Goal: Transaction & Acquisition: Purchase product/service

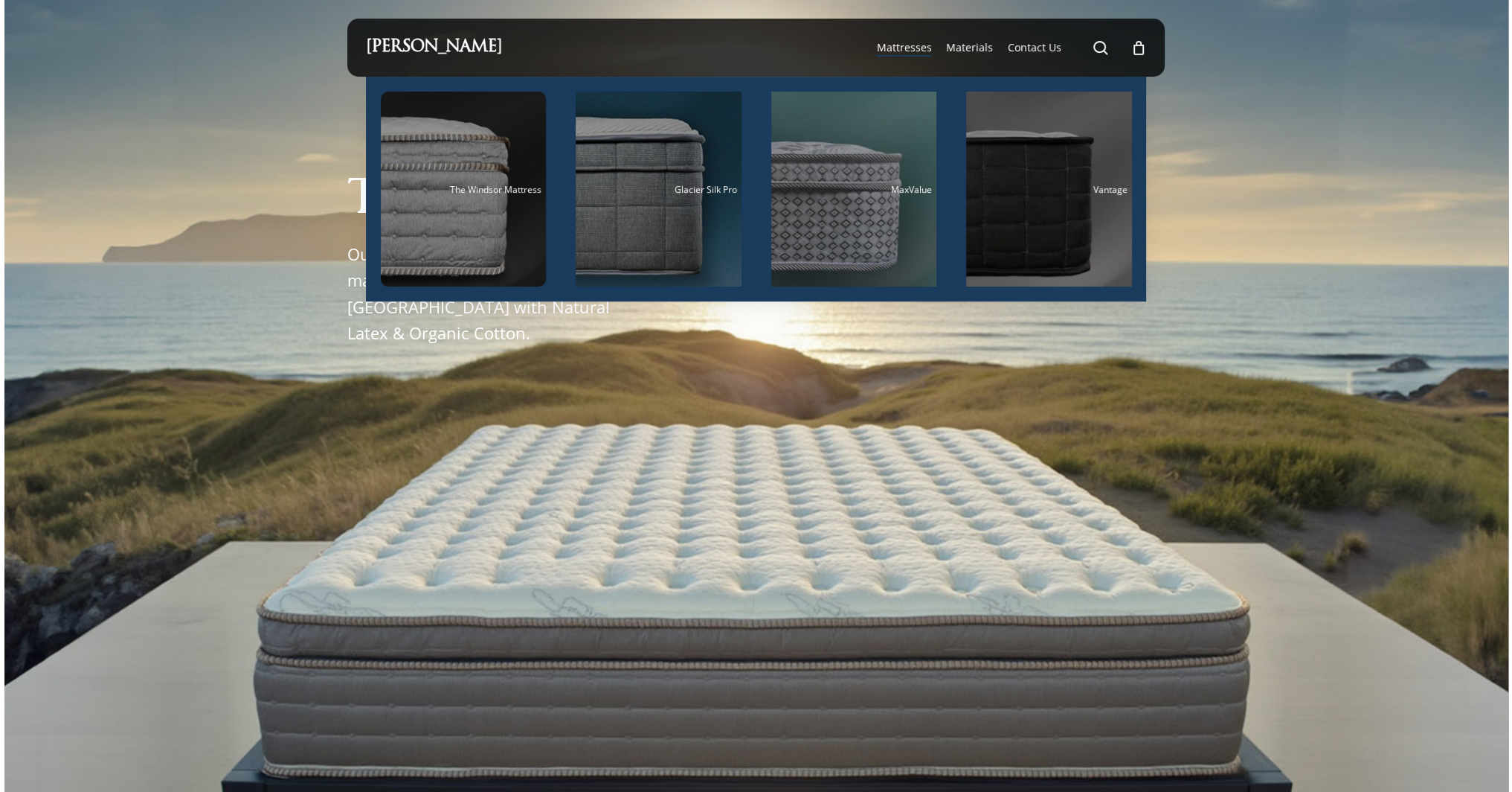
click at [927, 48] on span "Mattresses" at bounding box center [903, 47] width 55 height 14
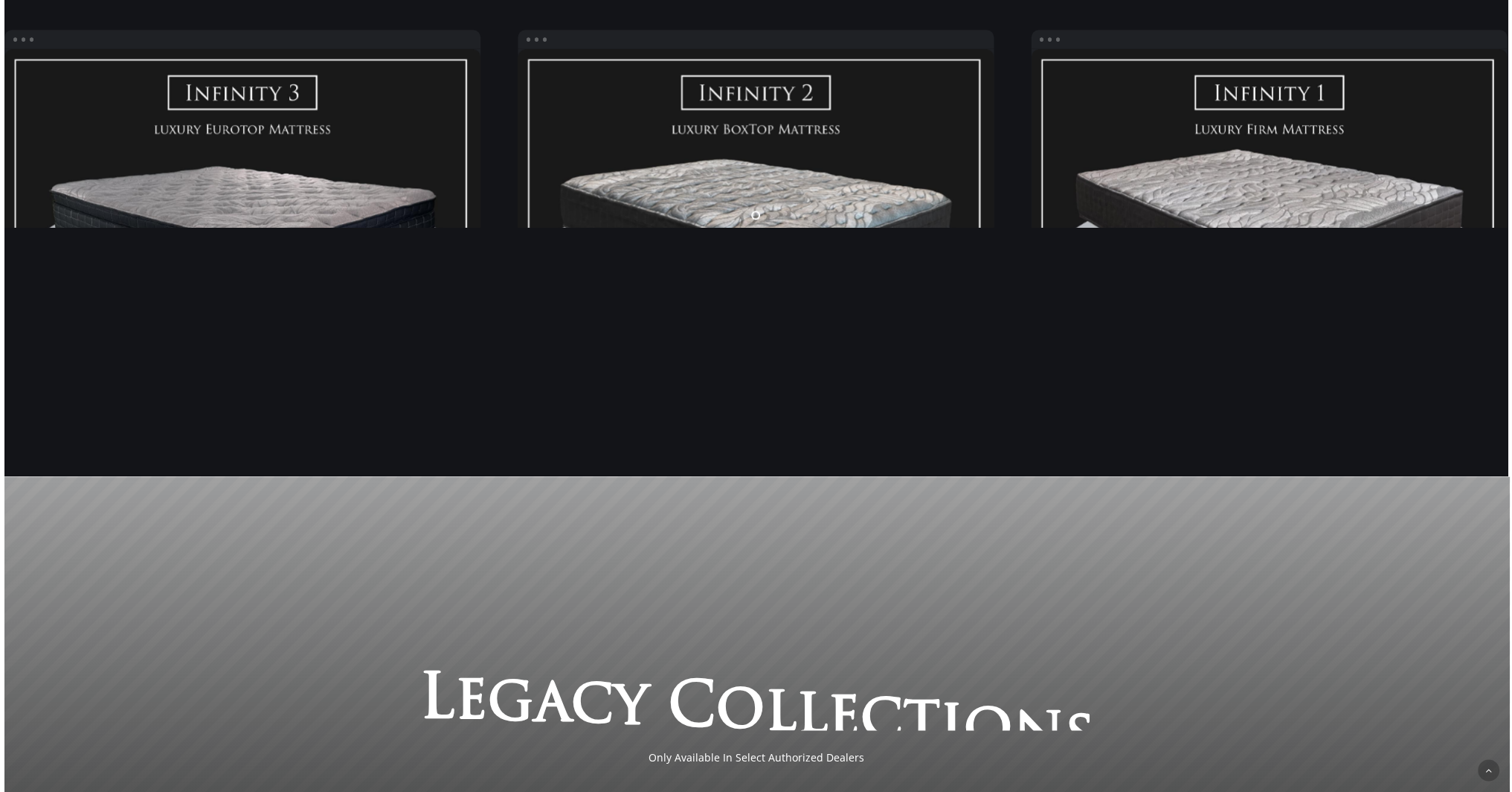
scroll to position [2455, 0]
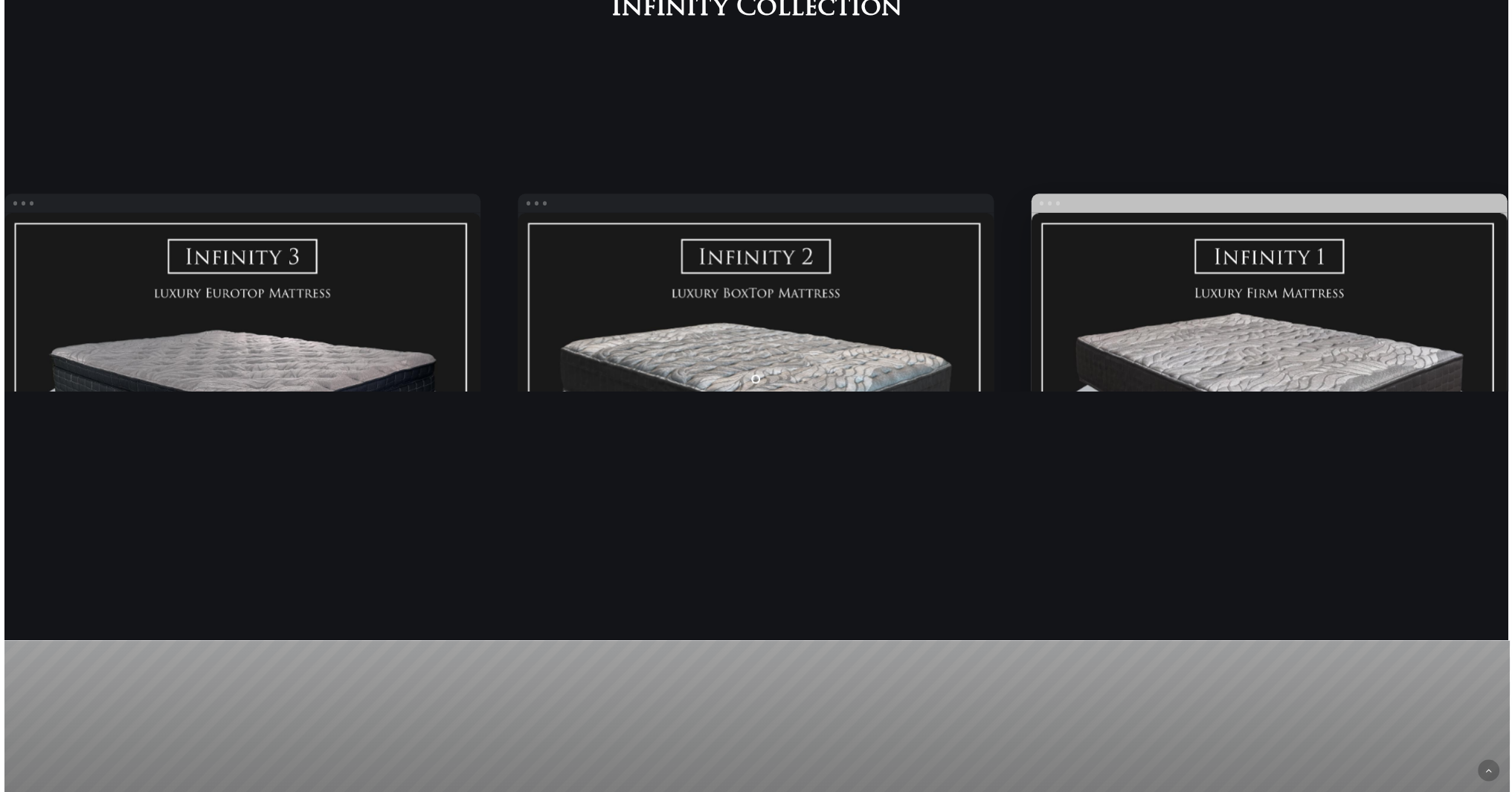
click at [1137, 305] on link "Infinity FIRM" at bounding box center [1269, 398] width 476 height 370
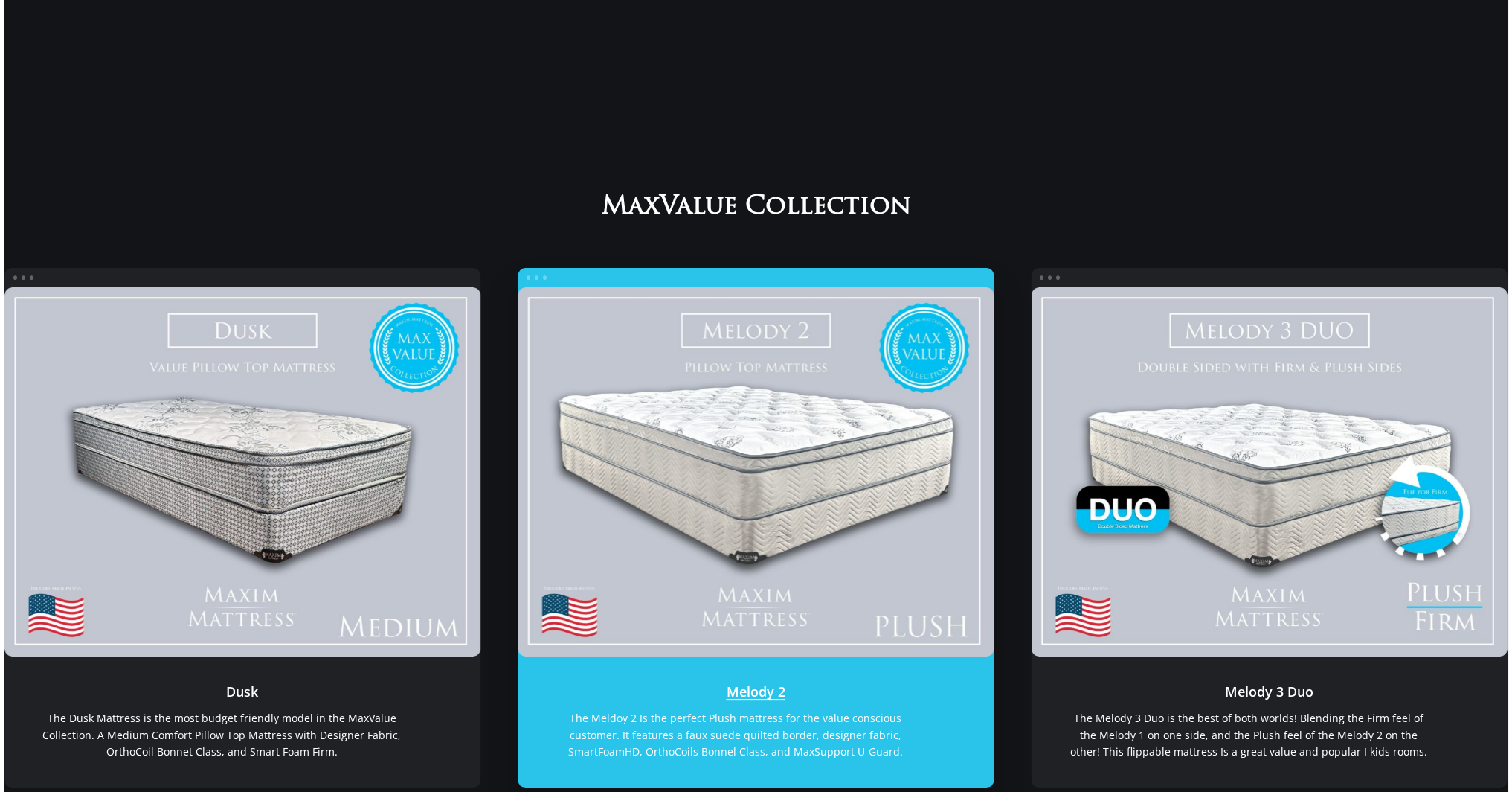
scroll to position [0, 0]
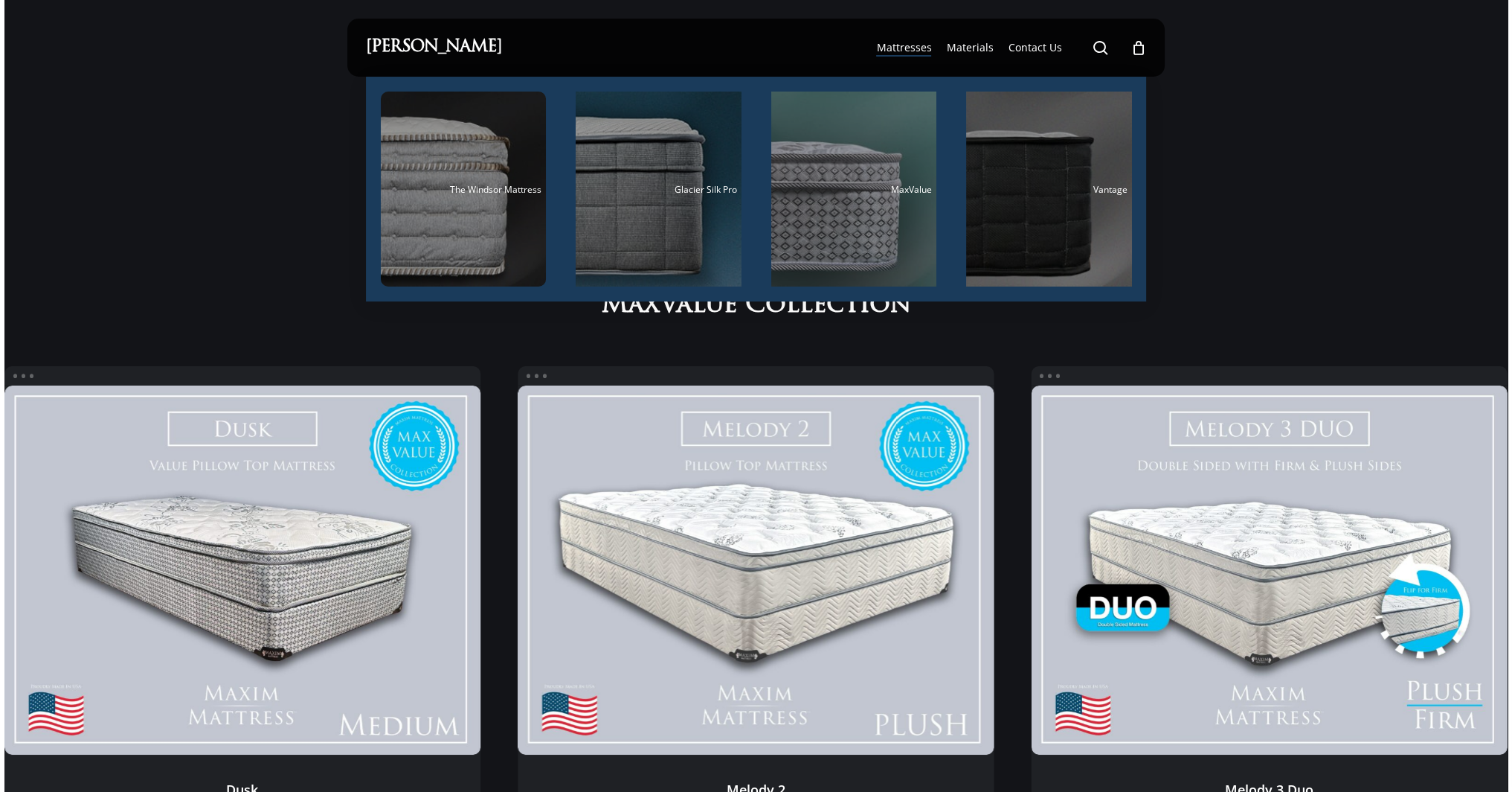
click at [908, 52] on span "Mattresses" at bounding box center [903, 47] width 55 height 14
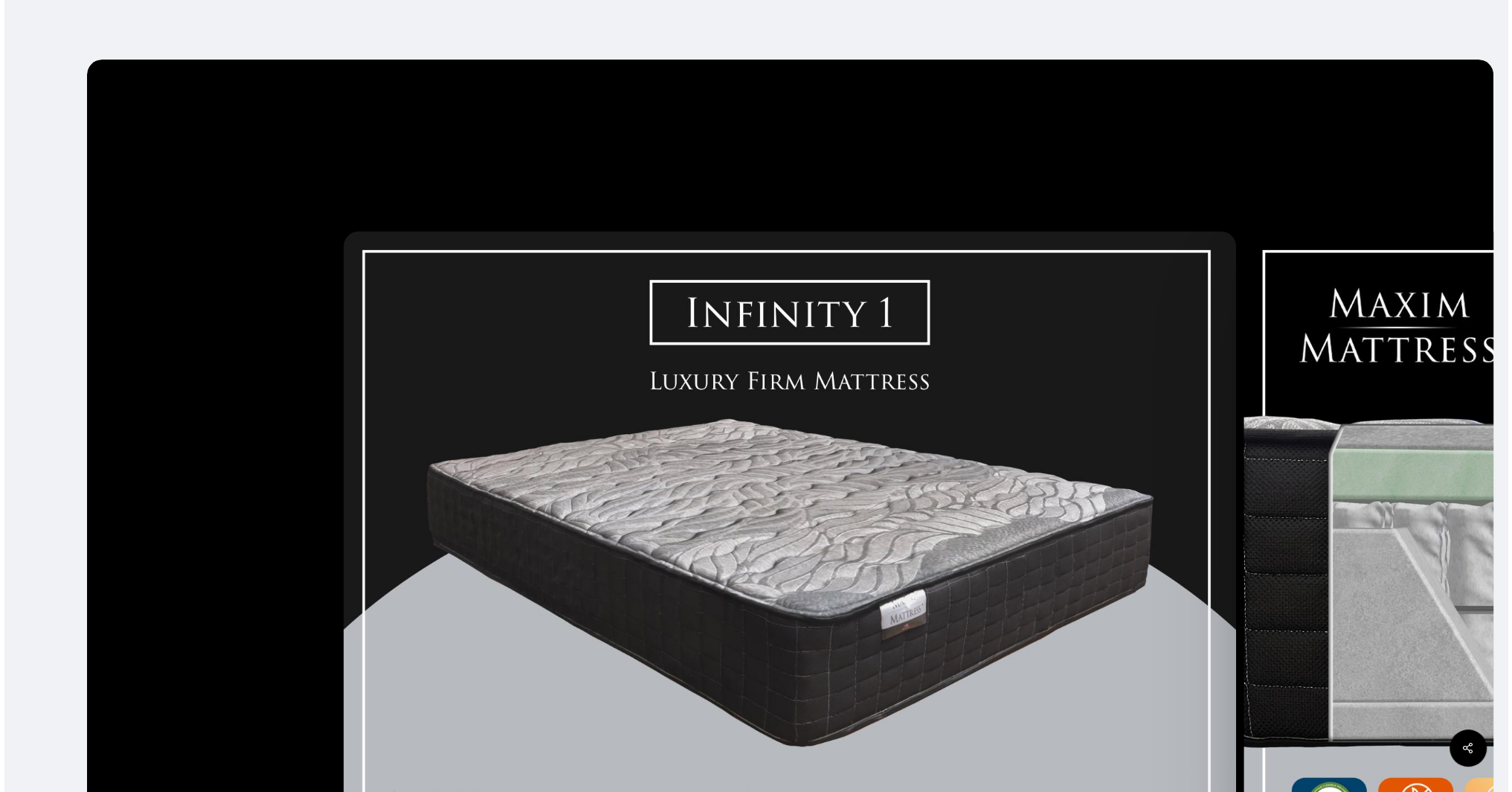
scroll to position [372, 0]
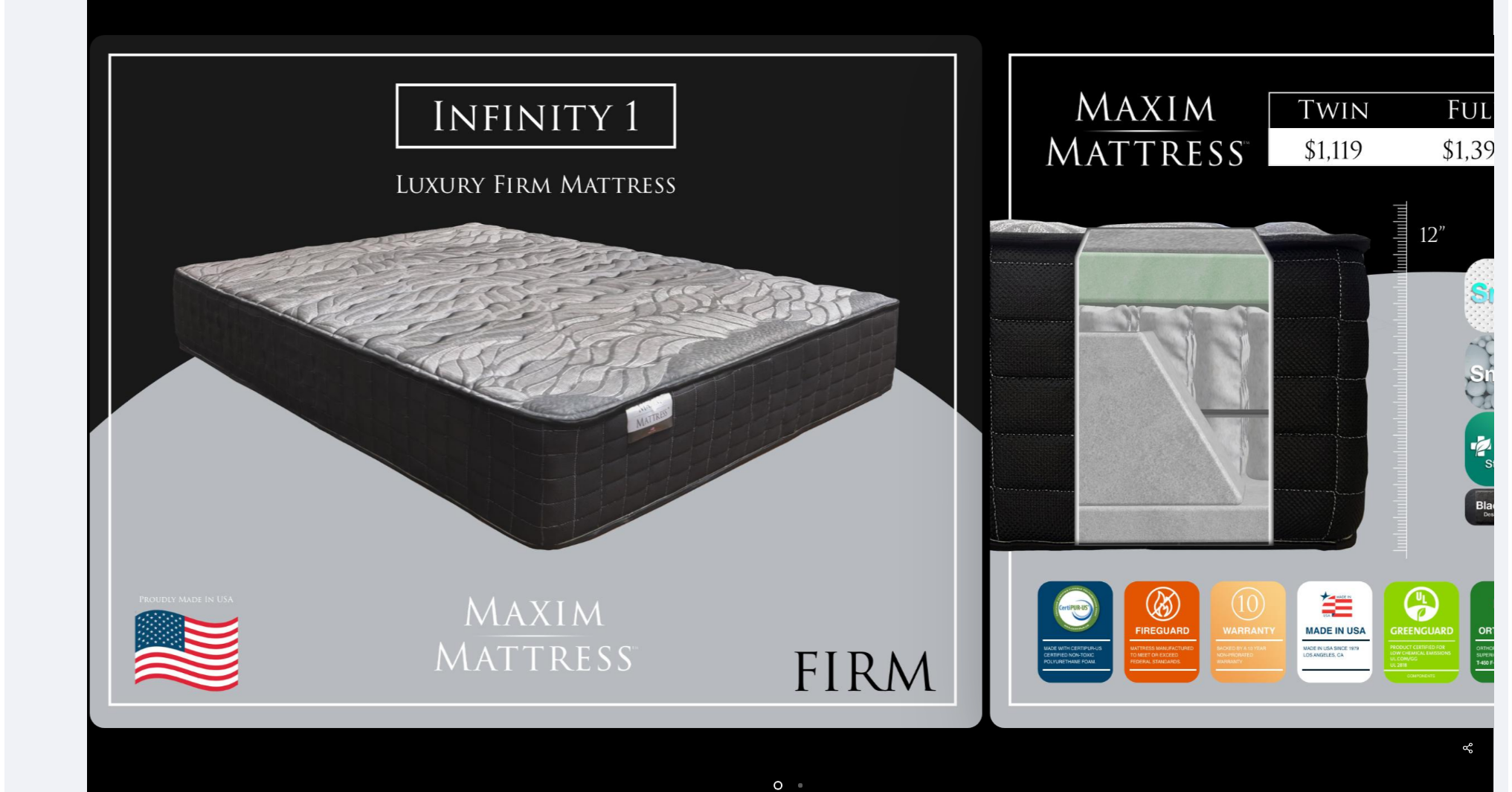
click at [606, 334] on div at bounding box center [536, 382] width 900 height 705
